Goal: Find specific page/section: Find specific page/section

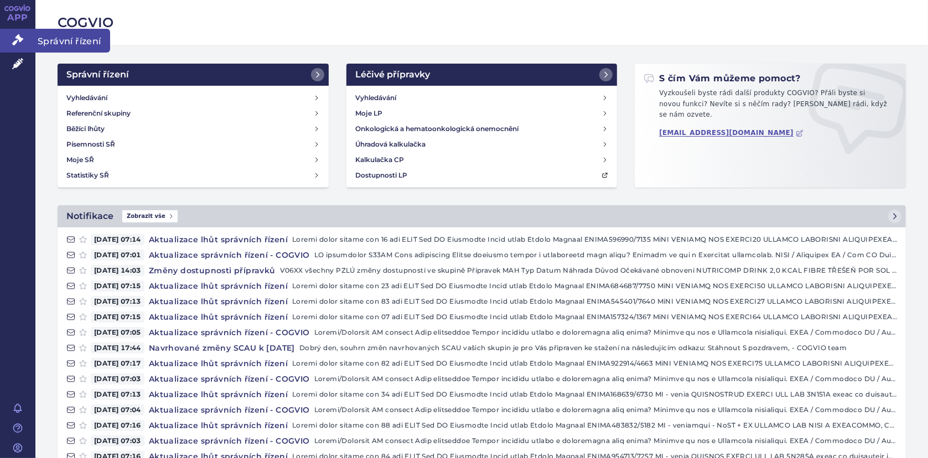
click at [14, 45] on icon at bounding box center [17, 39] width 11 height 11
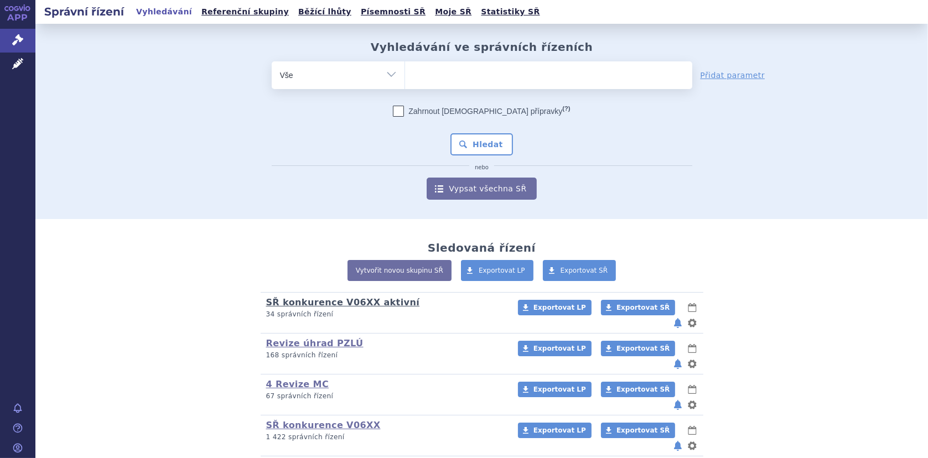
click at [297, 302] on link "SŘ konkurence V06XX aktivní" at bounding box center [343, 302] width 154 height 11
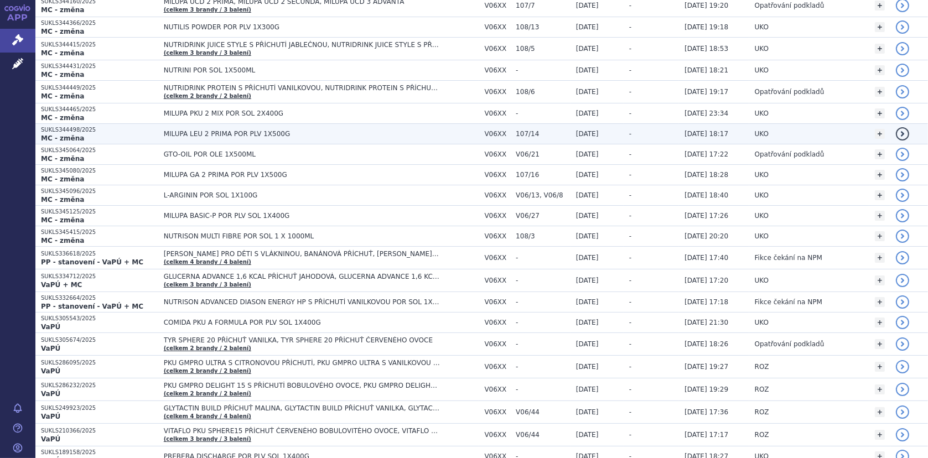
scroll to position [332, 0]
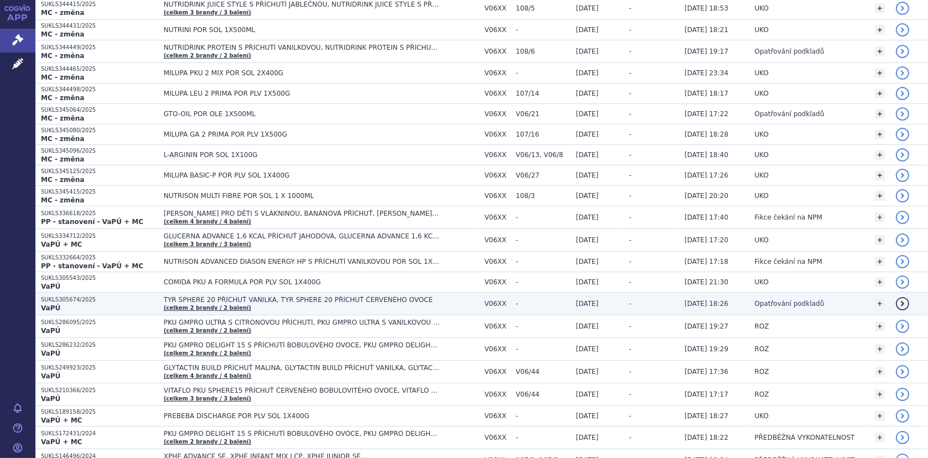
click at [298, 297] on span "TYR SPHERE 20 PŘÍCHUŤ VANILKA, TYR SPHERE 20 PŘÍCHUŤ ČERVENÉHO OVOCE" at bounding box center [302, 300] width 277 height 8
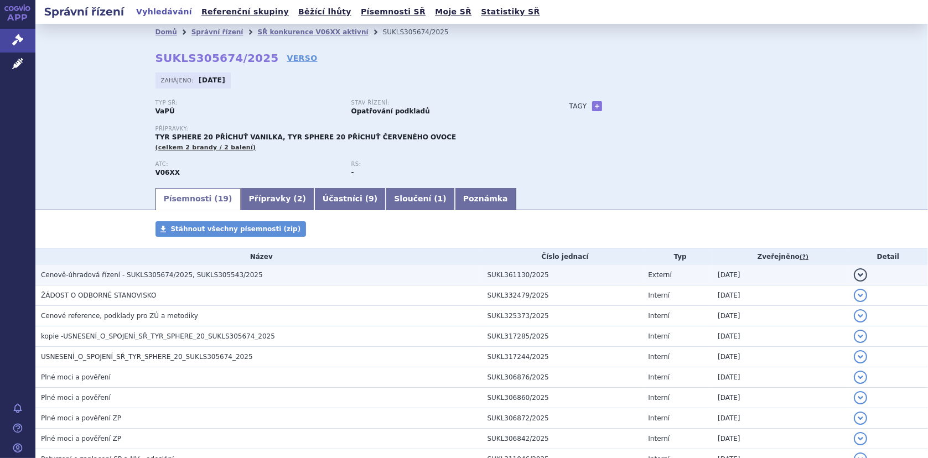
click at [102, 272] on span "Cenově-úhradová řízení - SUKLS305674/2025, SUKLS305543/2025" at bounding box center [152, 275] width 222 height 8
